Goal: Task Accomplishment & Management: Manage account settings

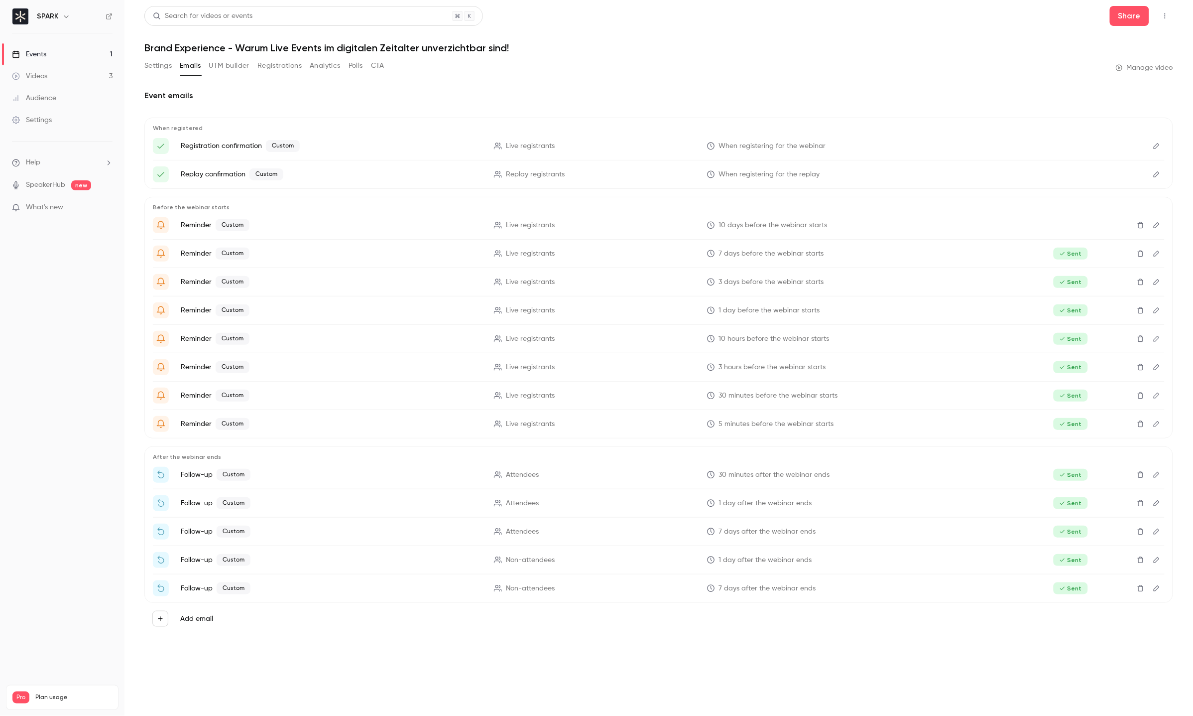
click at [61, 60] on link "Events 1" at bounding box center [62, 54] width 125 height 22
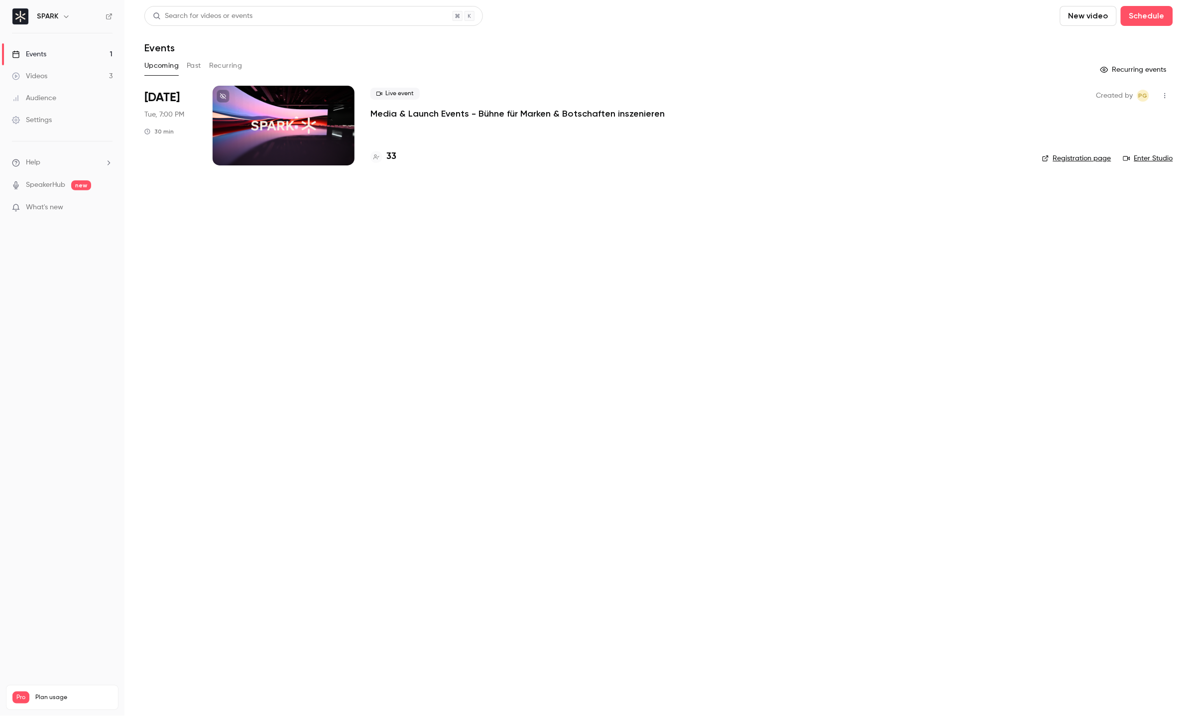
click at [293, 124] on div at bounding box center [284, 126] width 142 height 80
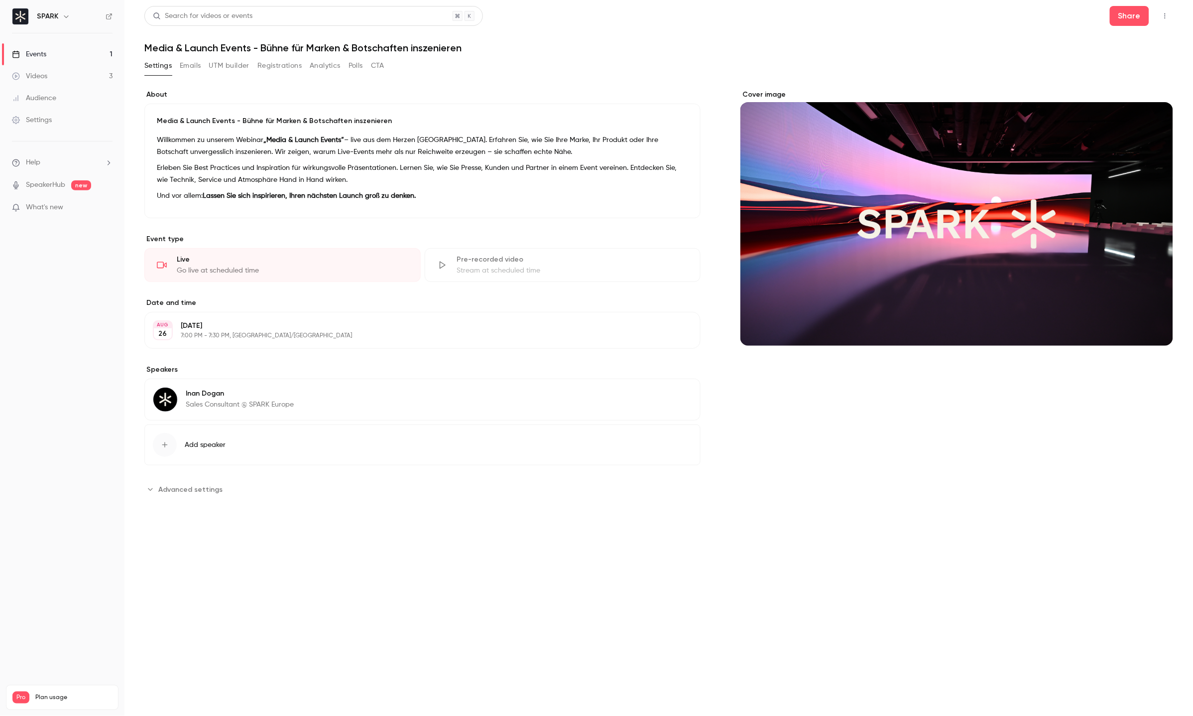
click at [189, 66] on button "Emails" at bounding box center [190, 66] width 21 height 16
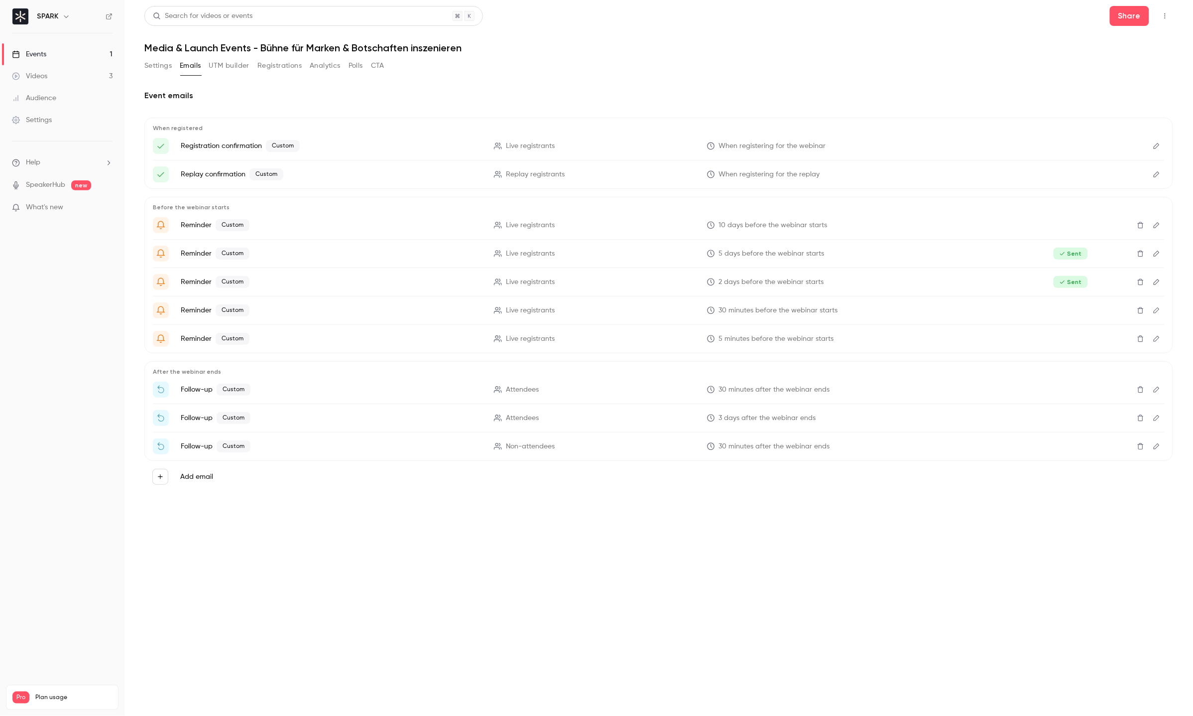
click at [227, 67] on button "UTM builder" at bounding box center [229, 66] width 40 height 16
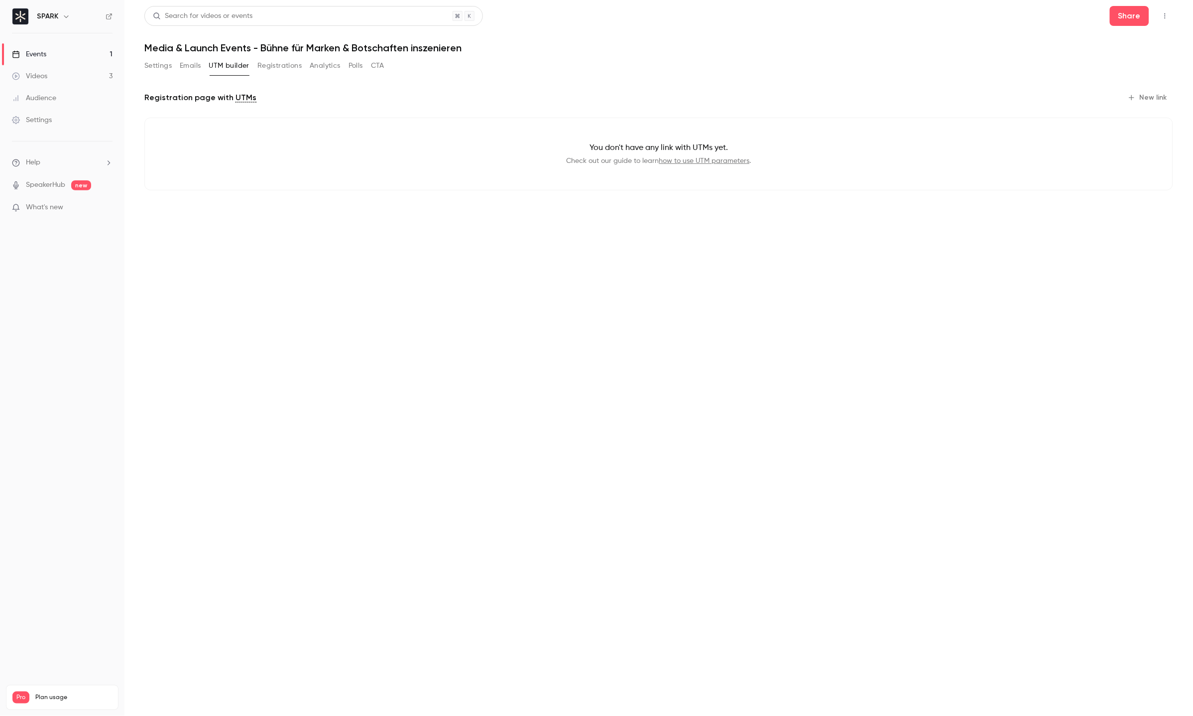
click at [272, 71] on button "Registrations" at bounding box center [280, 66] width 44 height 16
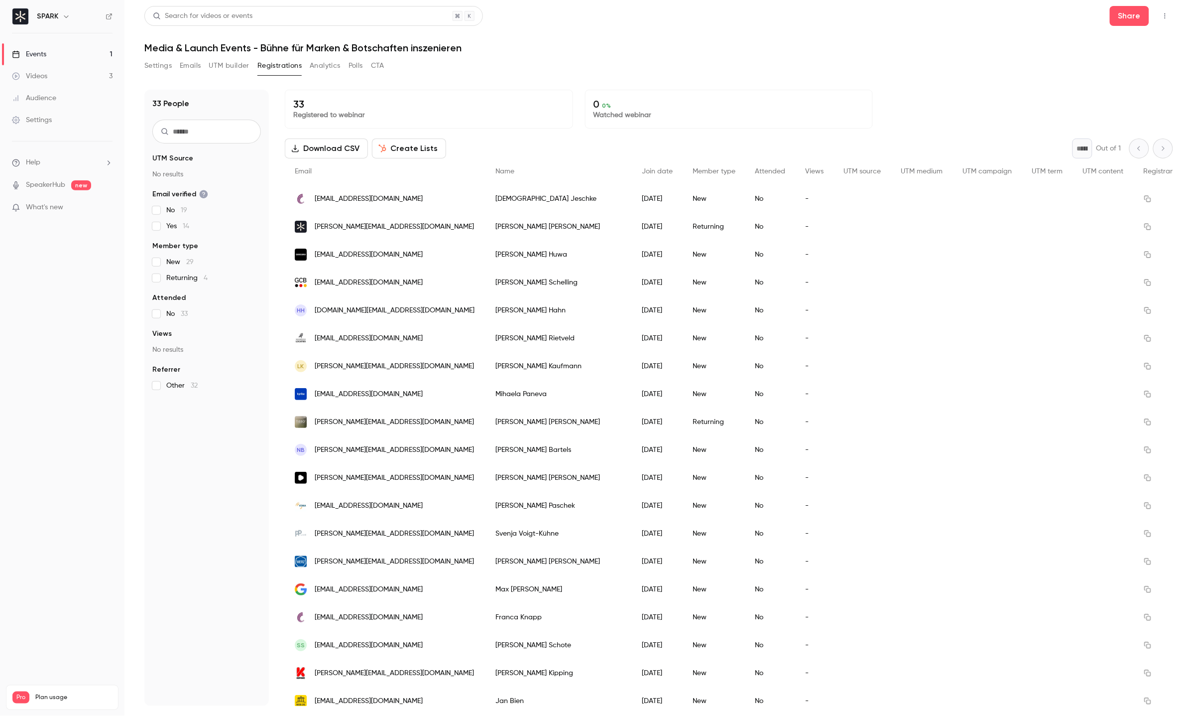
click at [167, 66] on button "Settings" at bounding box center [157, 66] width 27 height 16
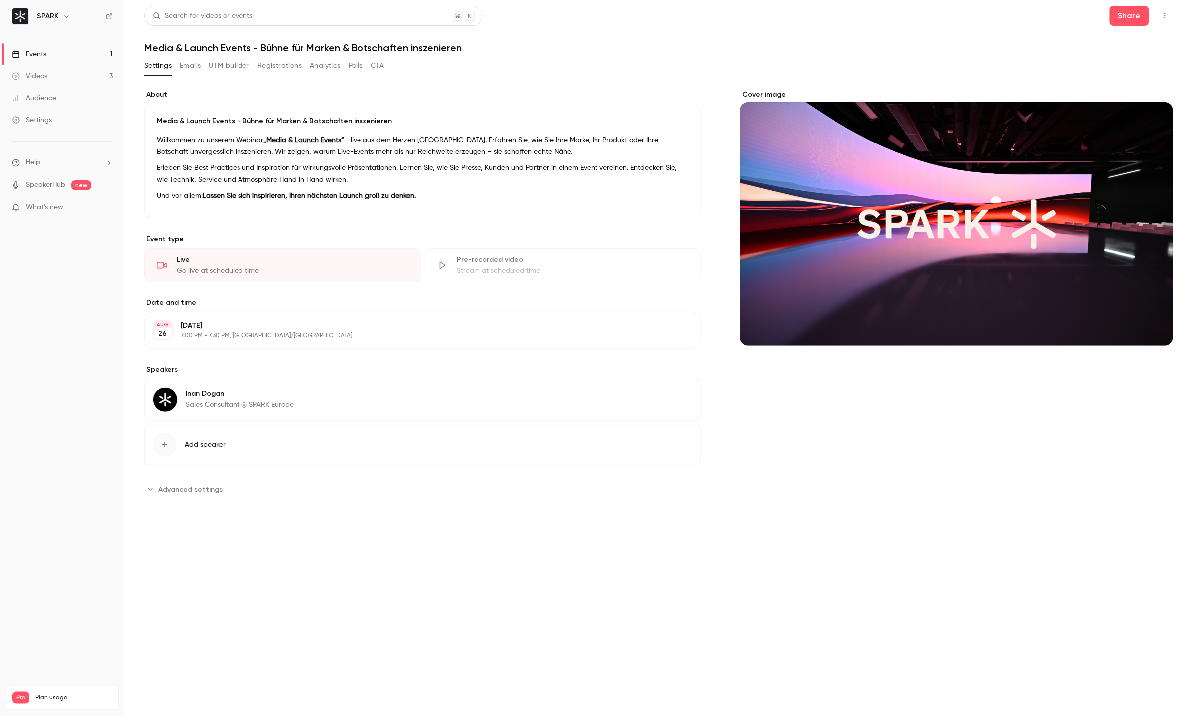
click at [196, 65] on button "Emails" at bounding box center [190, 66] width 21 height 16
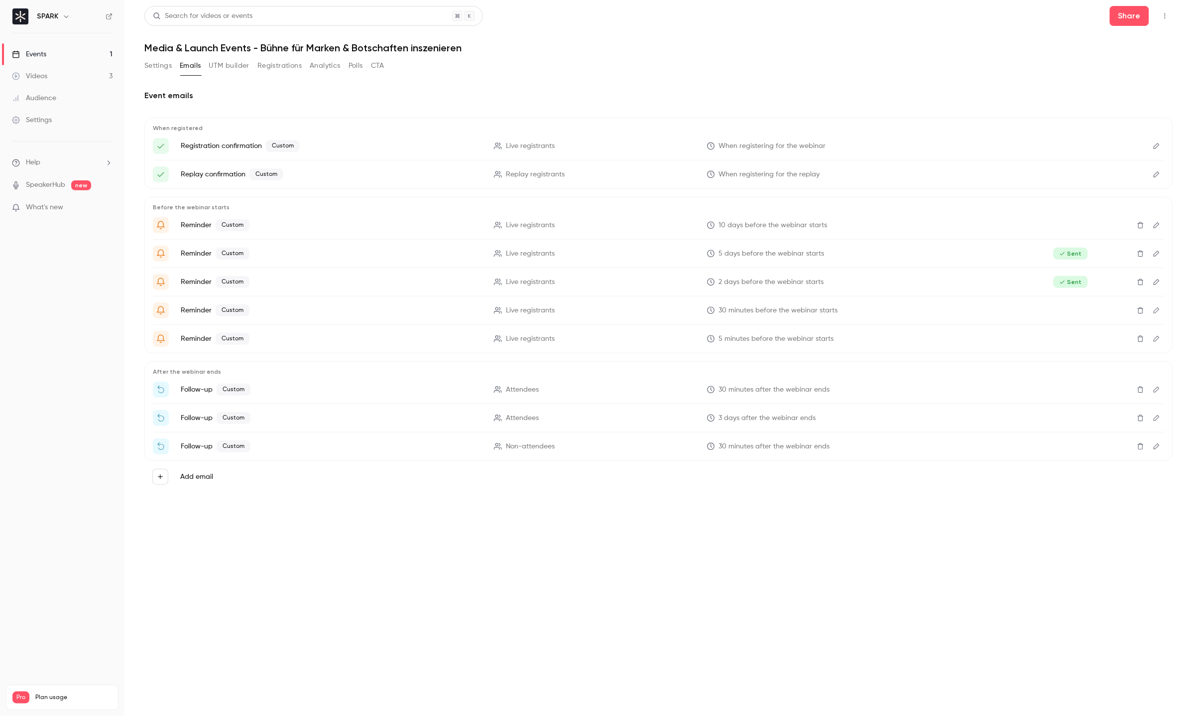
click at [1152, 382] on button "Edit" at bounding box center [1157, 390] width 16 height 16
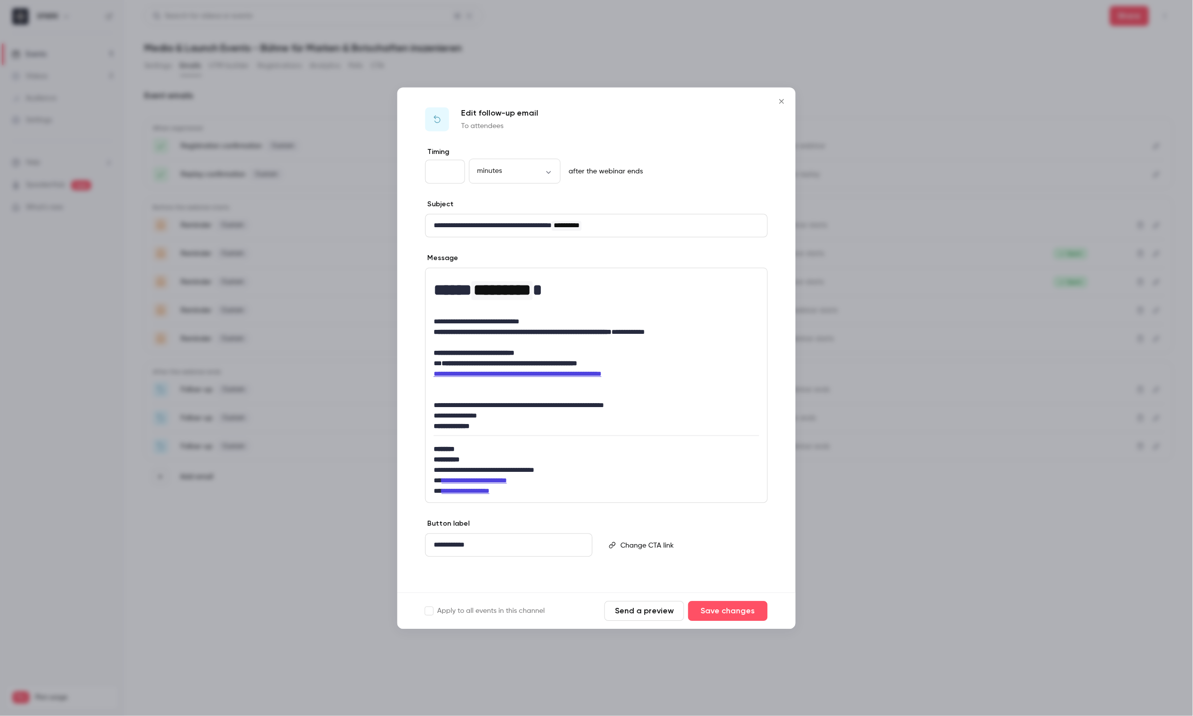
click at [780, 97] on icon "Close" at bounding box center [782, 101] width 12 height 8
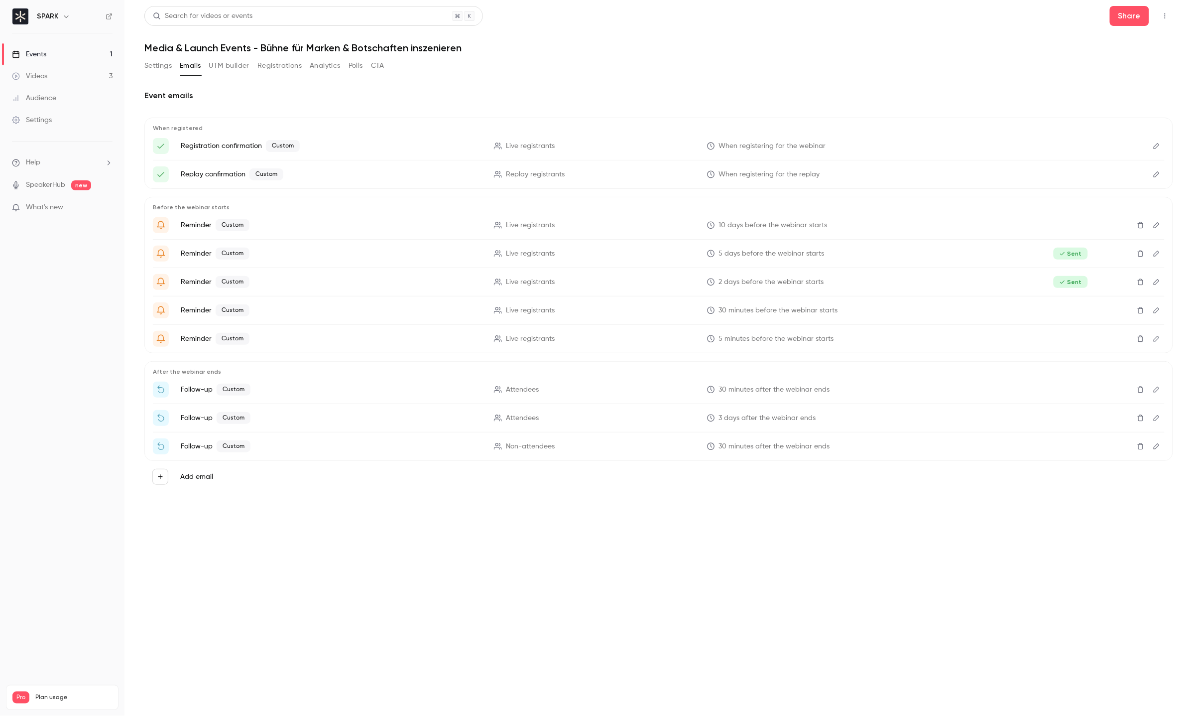
click at [1155, 410] on button "Edit" at bounding box center [1157, 418] width 16 height 16
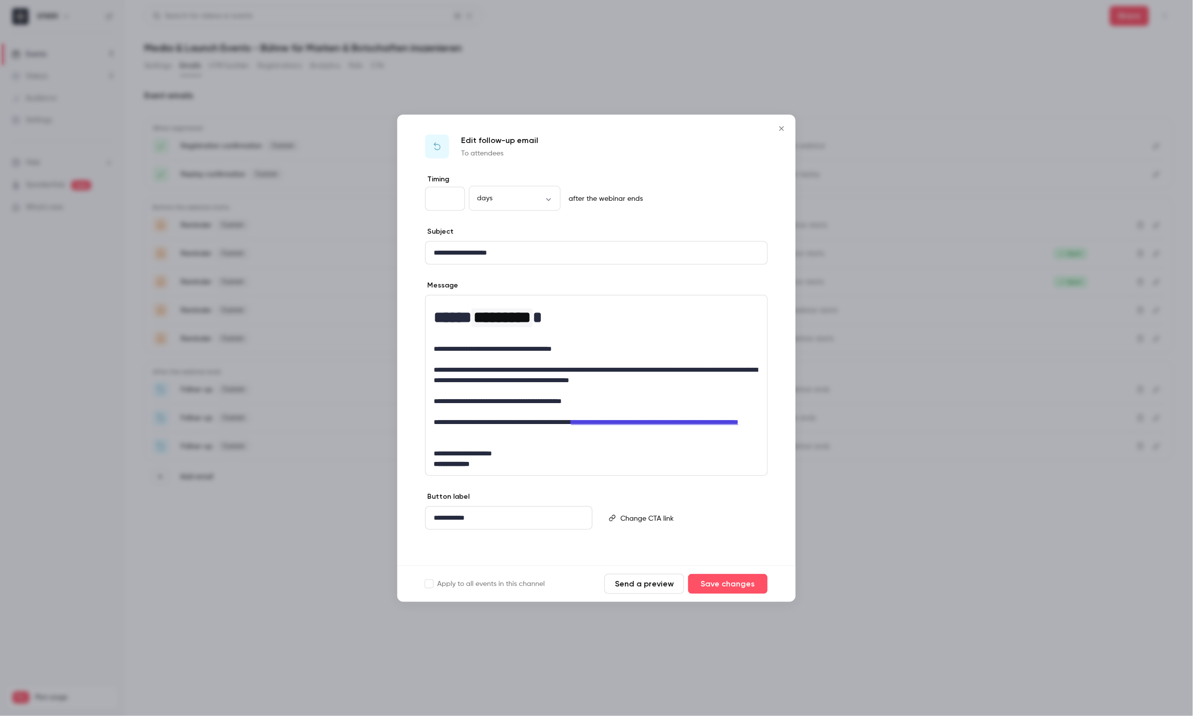
click at [777, 129] on icon "Close" at bounding box center [782, 129] width 12 height 8
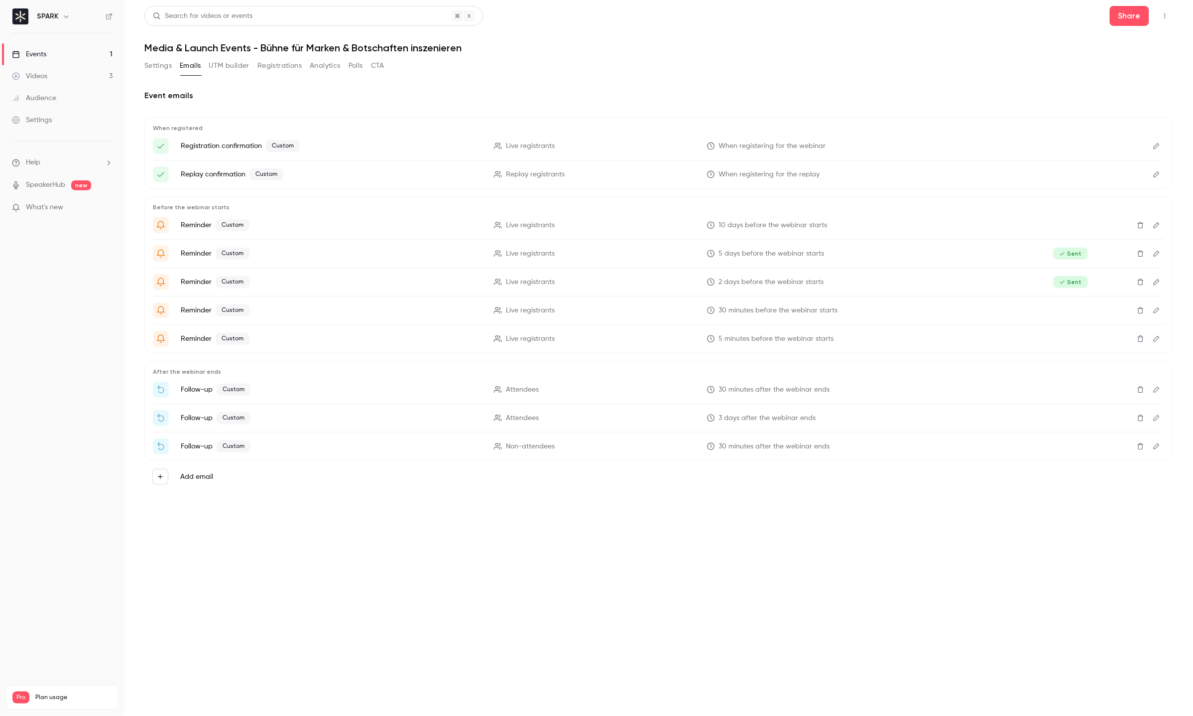
click at [1160, 441] on button "Edit" at bounding box center [1157, 446] width 16 height 16
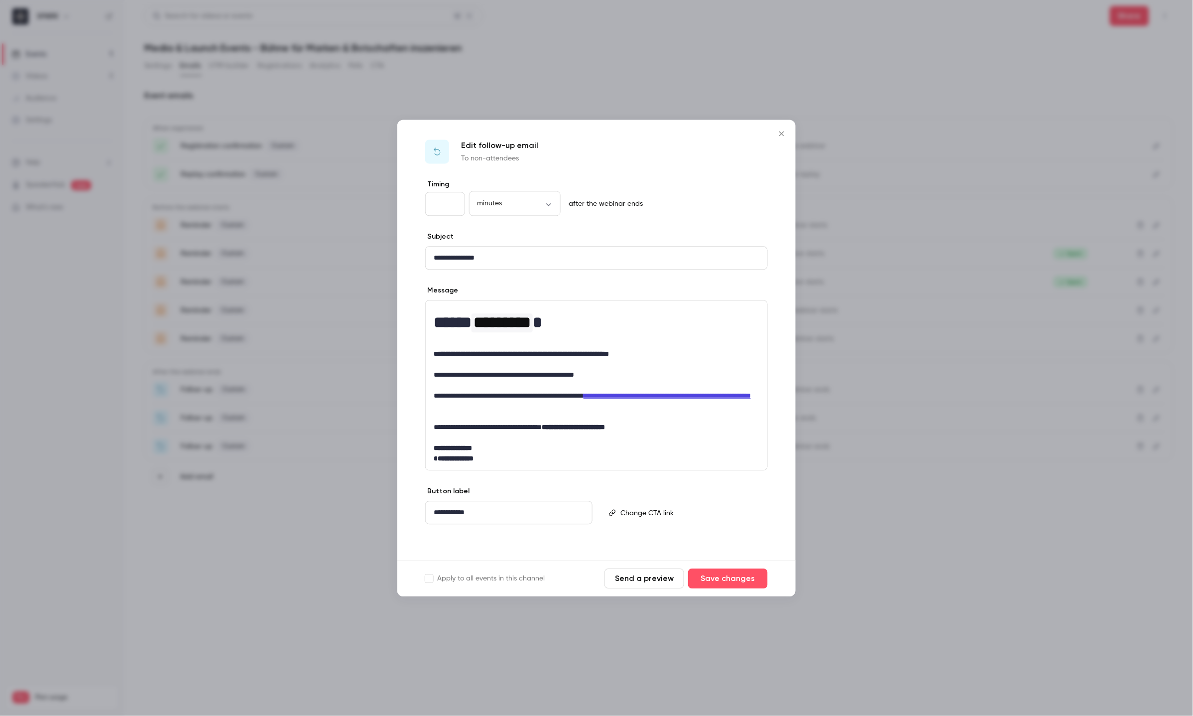
click at [784, 127] on button "Close" at bounding box center [782, 134] width 20 height 20
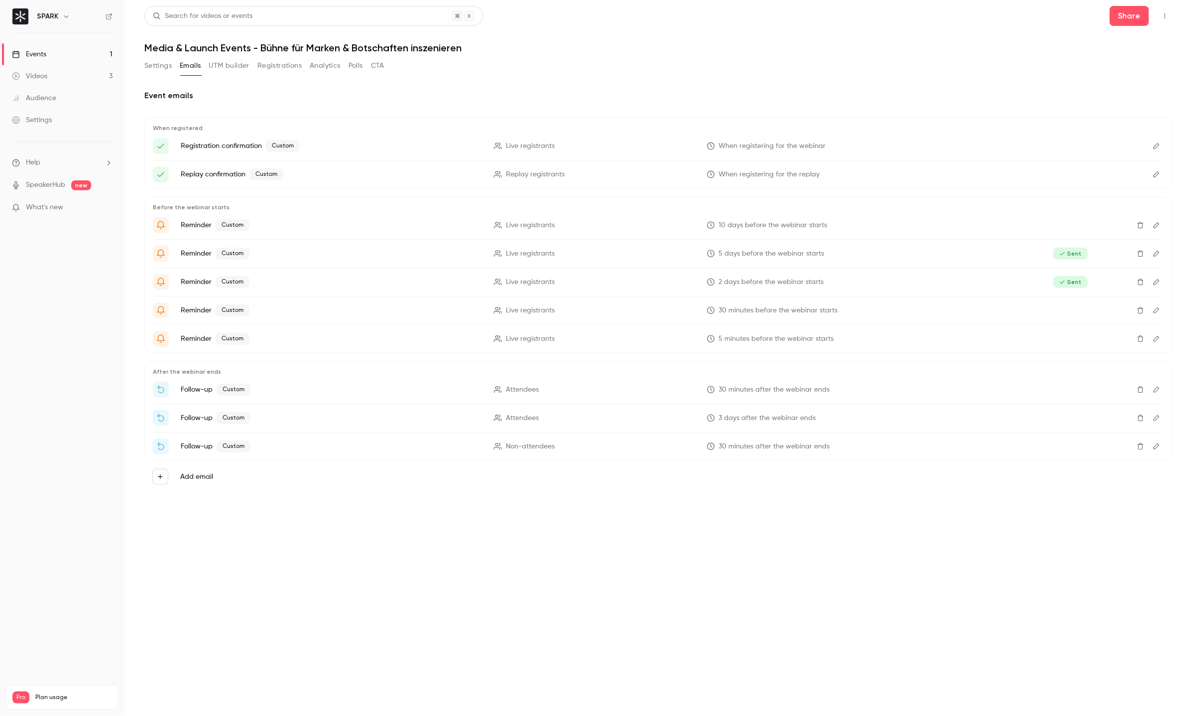
click at [1155, 389] on icon "Edit" at bounding box center [1157, 389] width 8 height 7
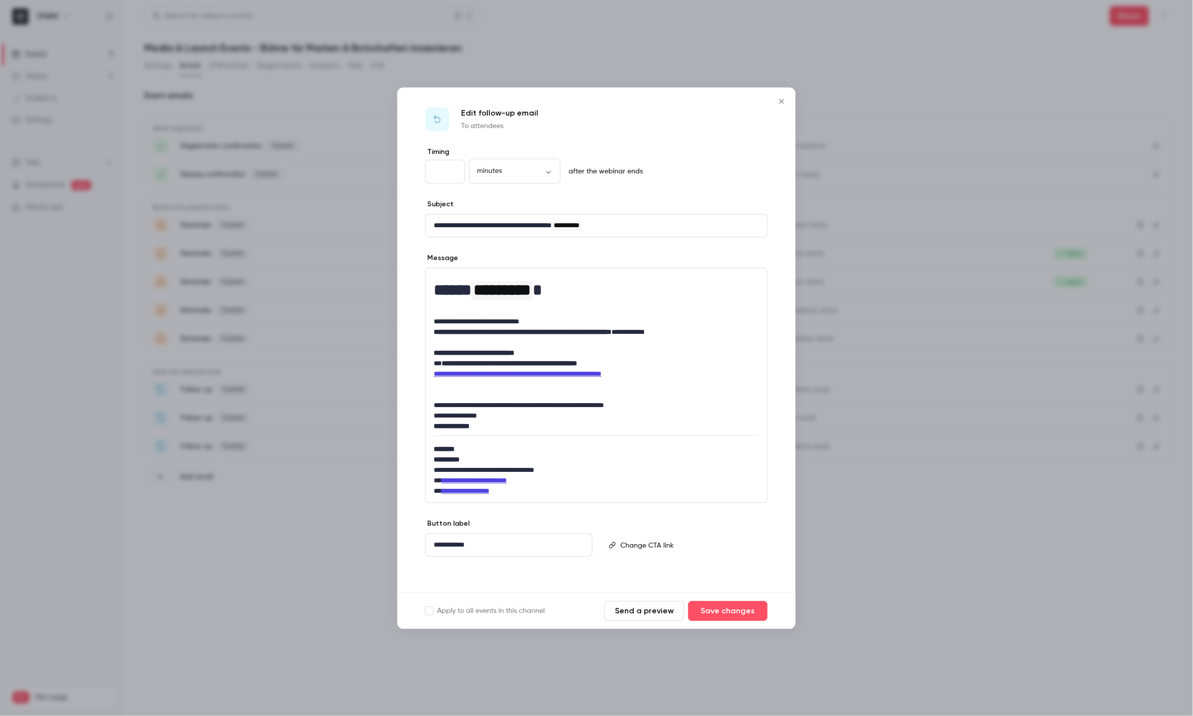
click at [783, 95] on button "Close" at bounding box center [782, 101] width 20 height 20
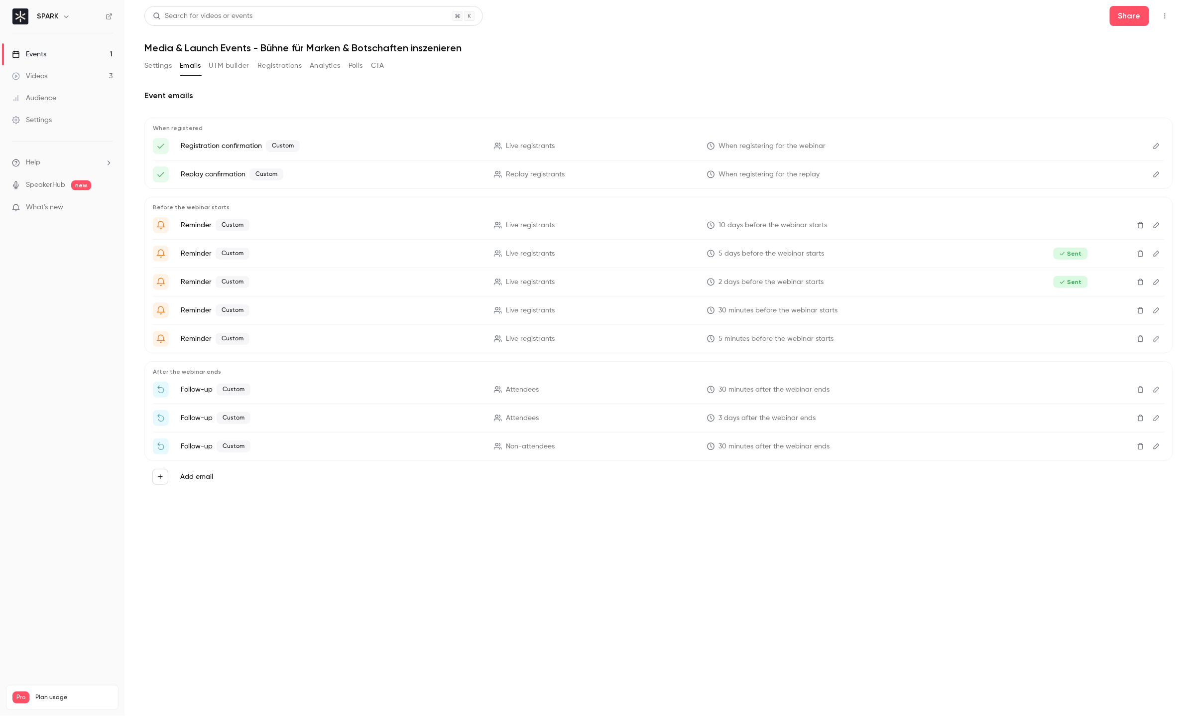
click at [1160, 309] on icon "Edit" at bounding box center [1157, 310] width 6 height 6
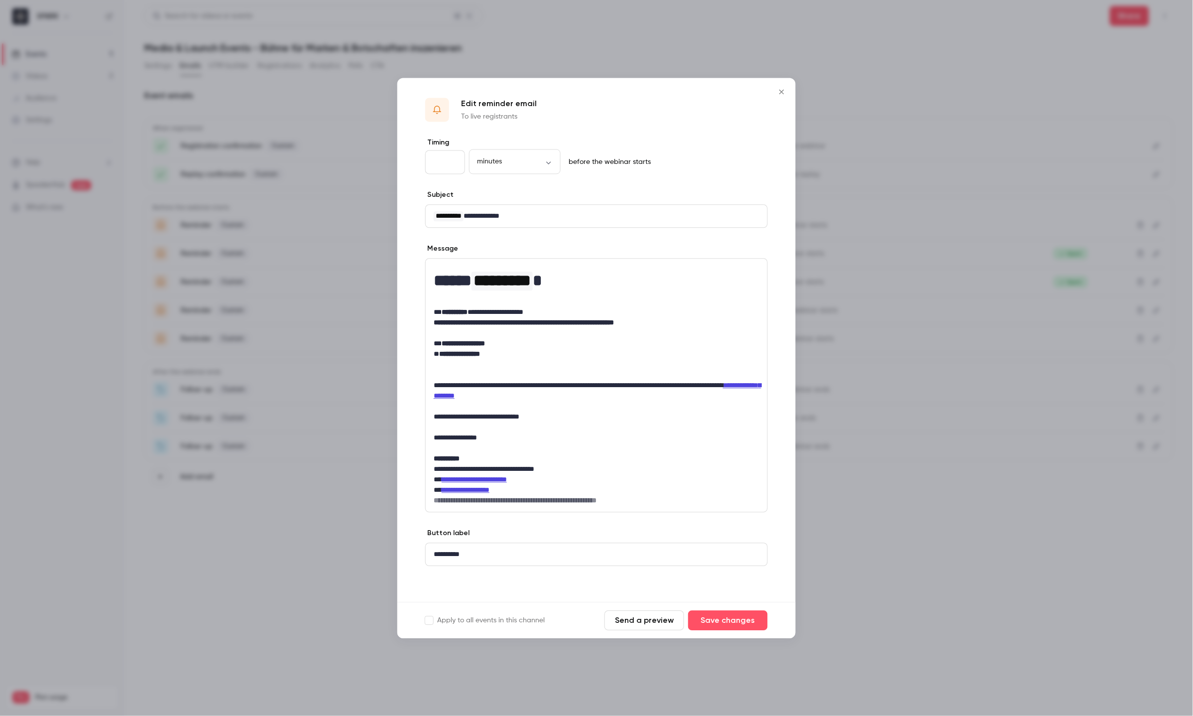
click at [515, 382] on p "**********" at bounding box center [597, 390] width 326 height 21
click at [503, 361] on p "editor" at bounding box center [597, 364] width 326 height 10
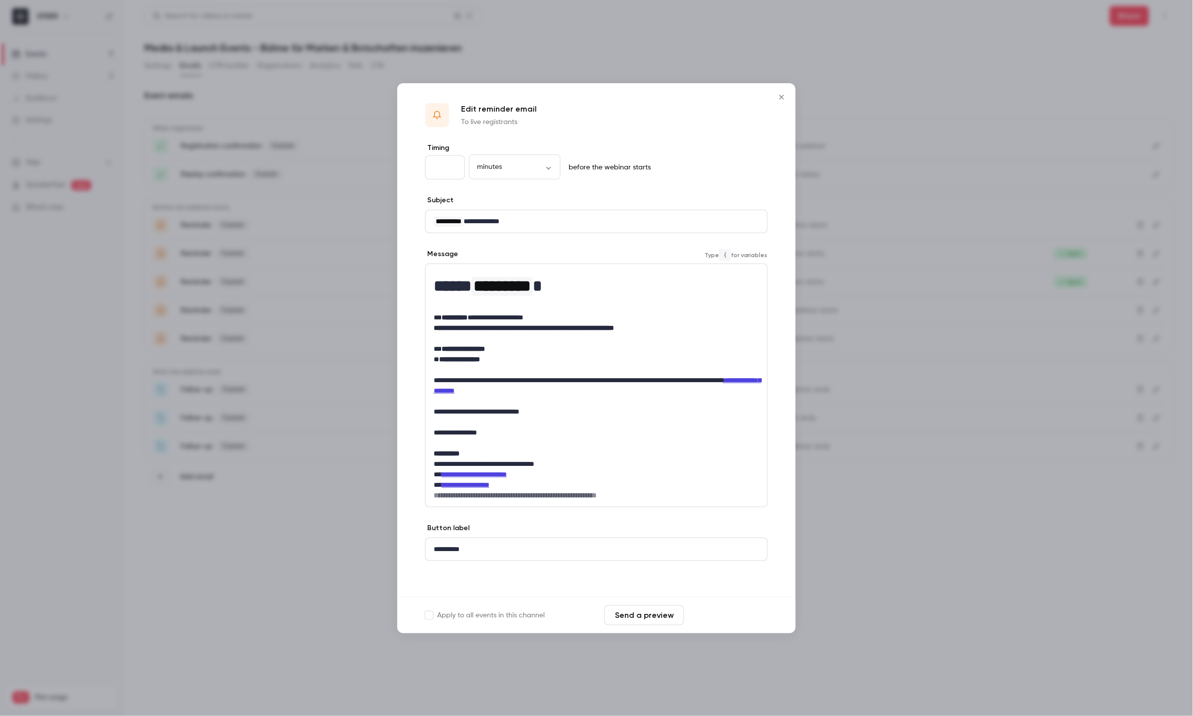
click at [723, 607] on button "Save changes" at bounding box center [728, 615] width 80 height 20
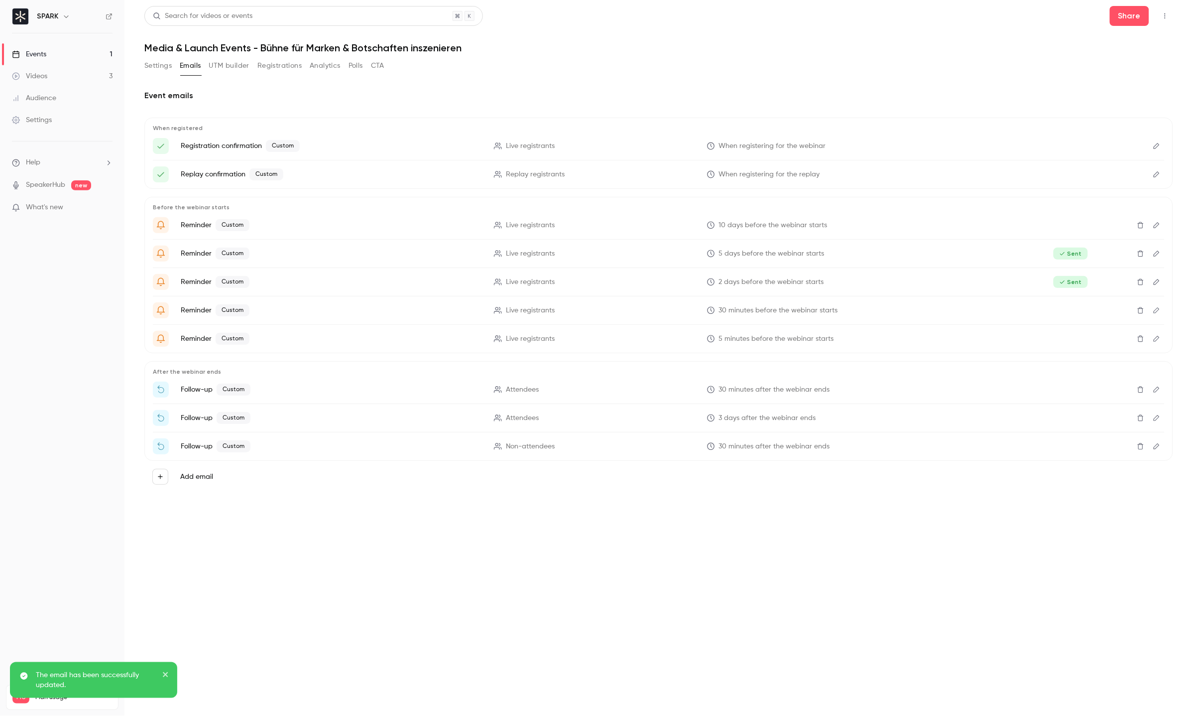
click at [1159, 332] on button "Edit" at bounding box center [1157, 339] width 16 height 16
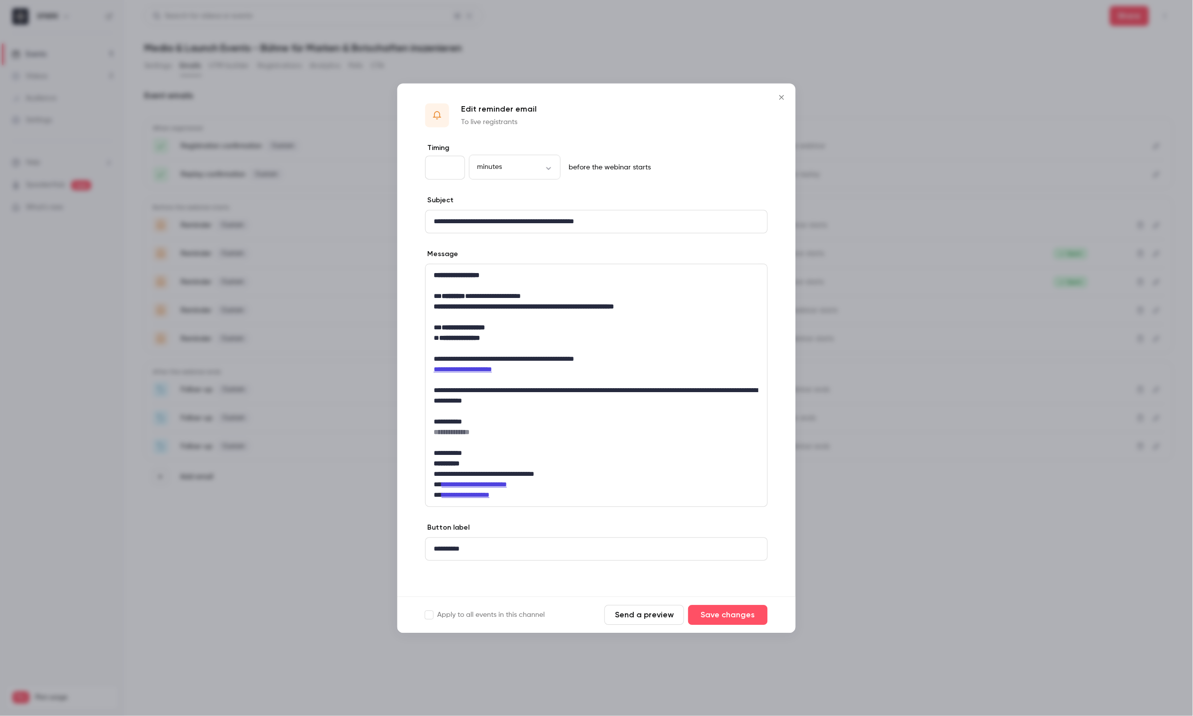
click at [777, 94] on icon "Close" at bounding box center [782, 97] width 12 height 8
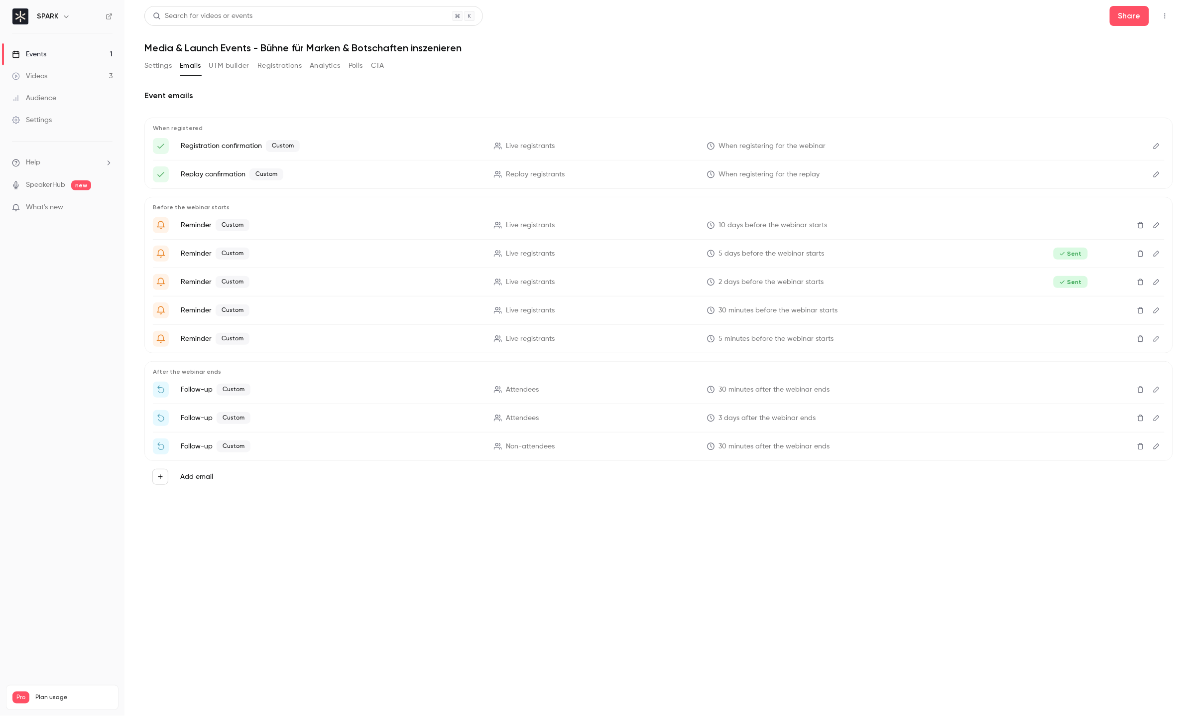
click at [148, 66] on button "Settings" at bounding box center [157, 66] width 27 height 16
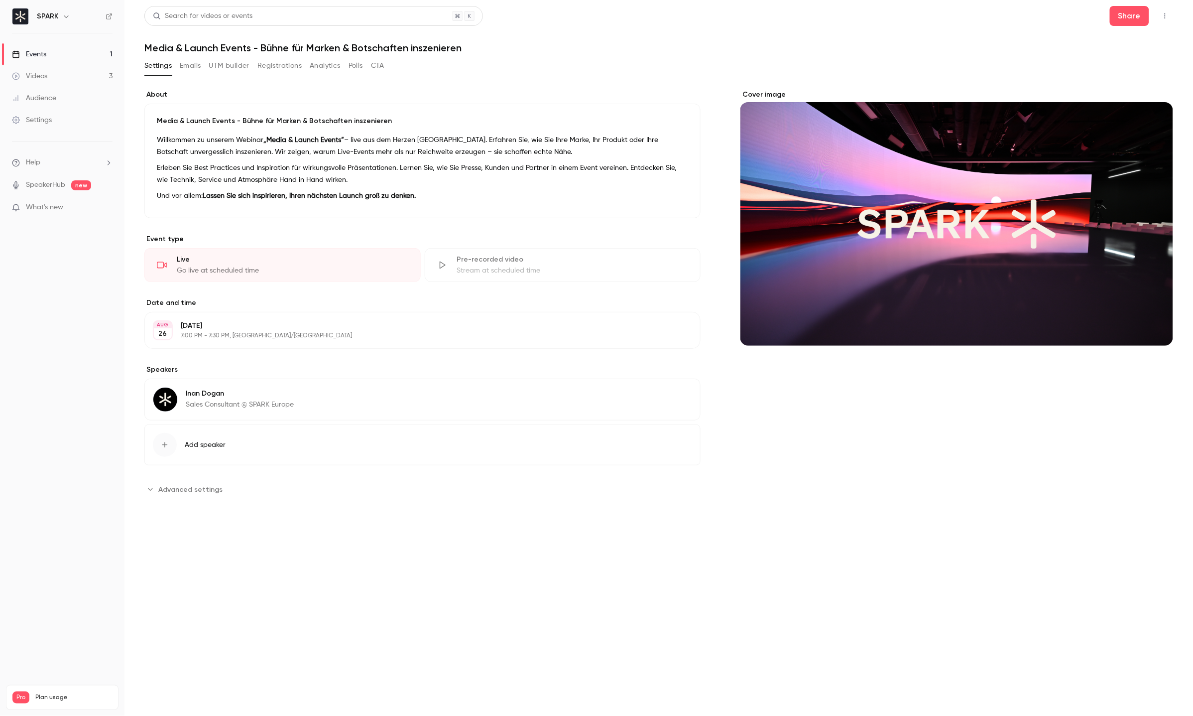
click at [422, 210] on div "Media & Launch Events - Bühne für Marken & Botschaften inszenieren Willkommen z…" at bounding box center [422, 161] width 556 height 115
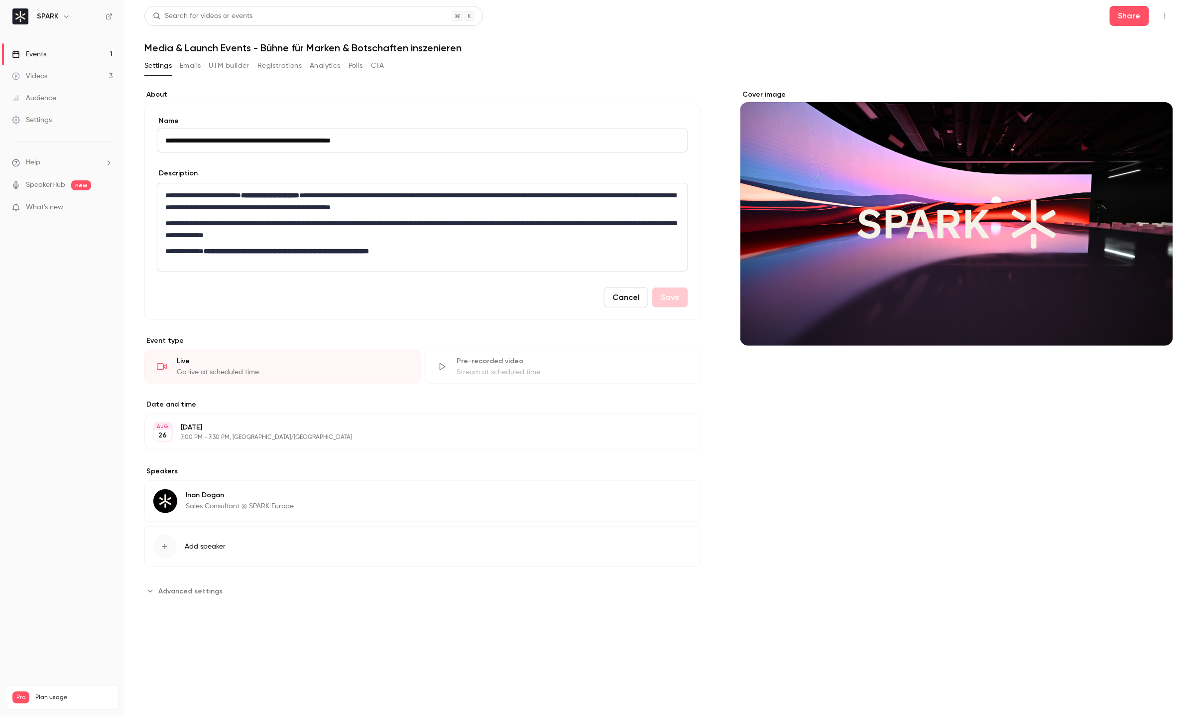
click at [462, 263] on div "**********" at bounding box center [422, 227] width 530 height 88
